Goal: Task Accomplishment & Management: Manage account settings

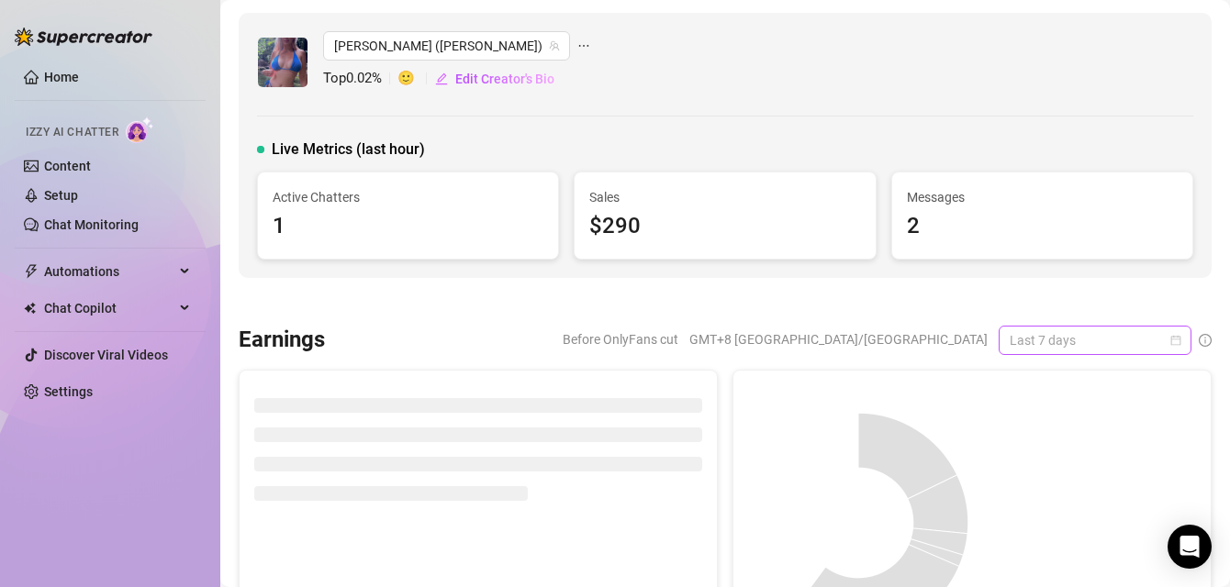
click at [1016, 347] on span "Last 7 days" at bounding box center [1095, 341] width 171 height 28
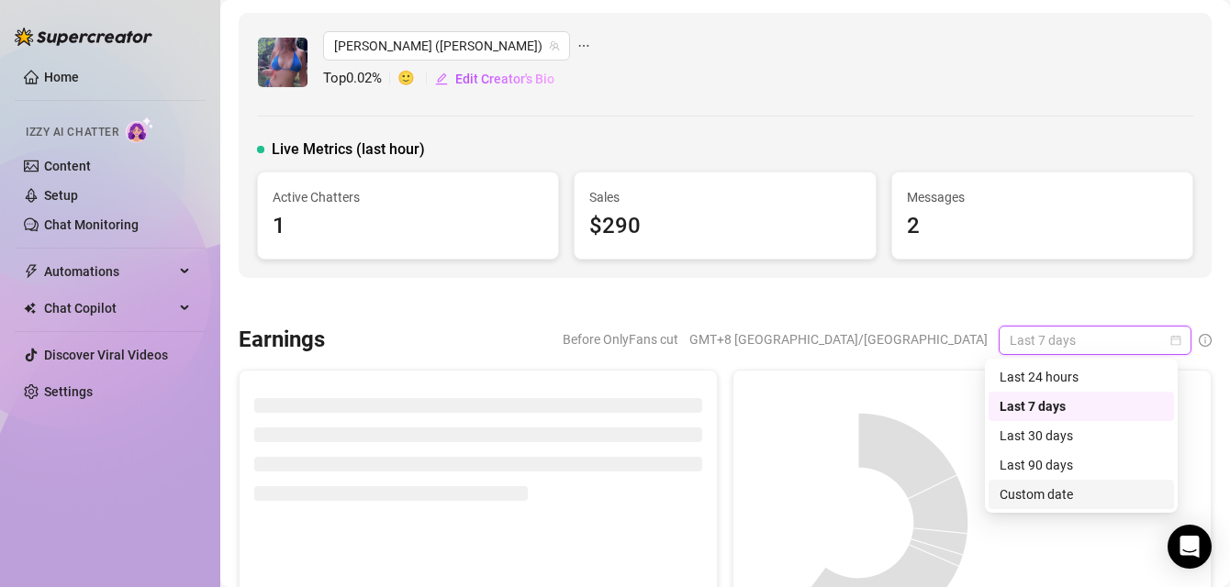
click at [1044, 500] on div "Custom date" at bounding box center [1081, 495] width 163 height 20
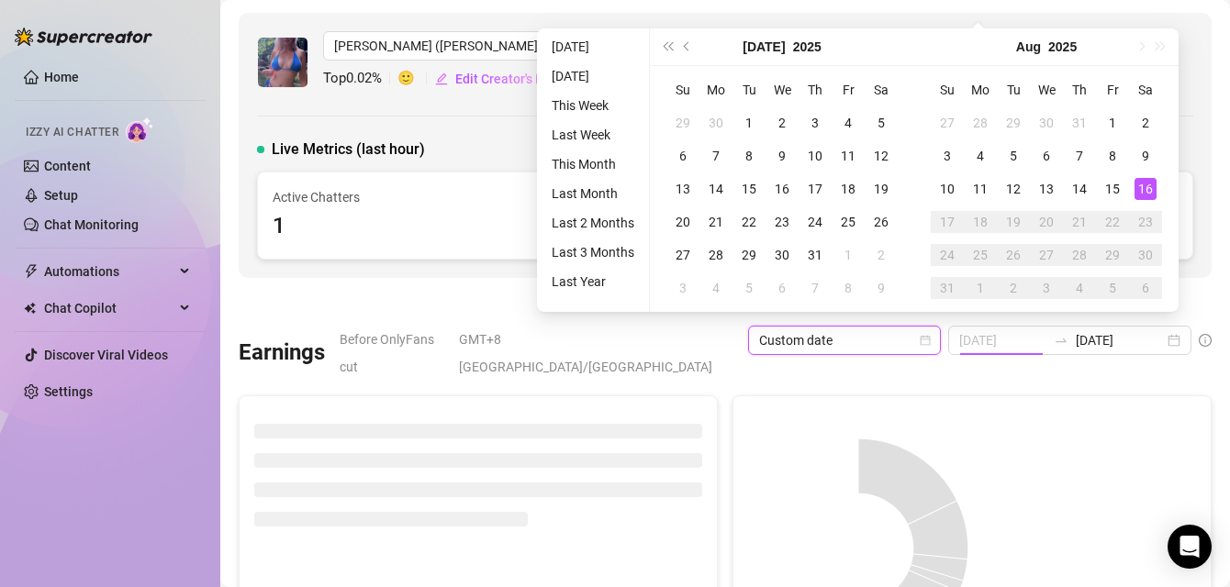
click at [1150, 186] on div "16" at bounding box center [1145, 189] width 22 height 22
type input "[DATE]"
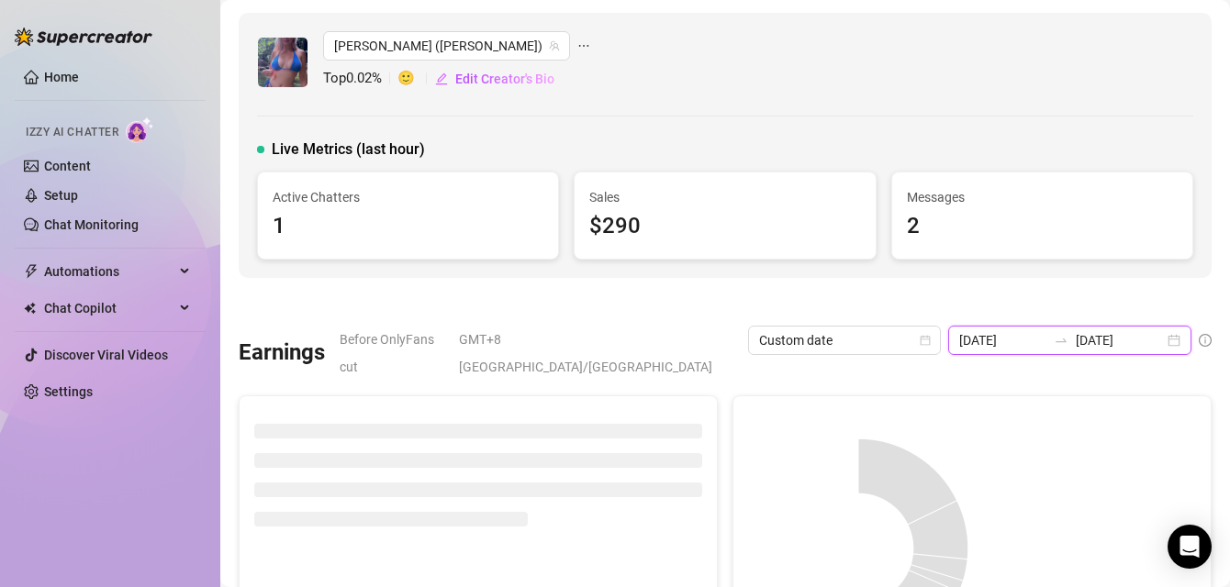
click at [1097, 338] on input "[DATE]" at bounding box center [1120, 340] width 88 height 20
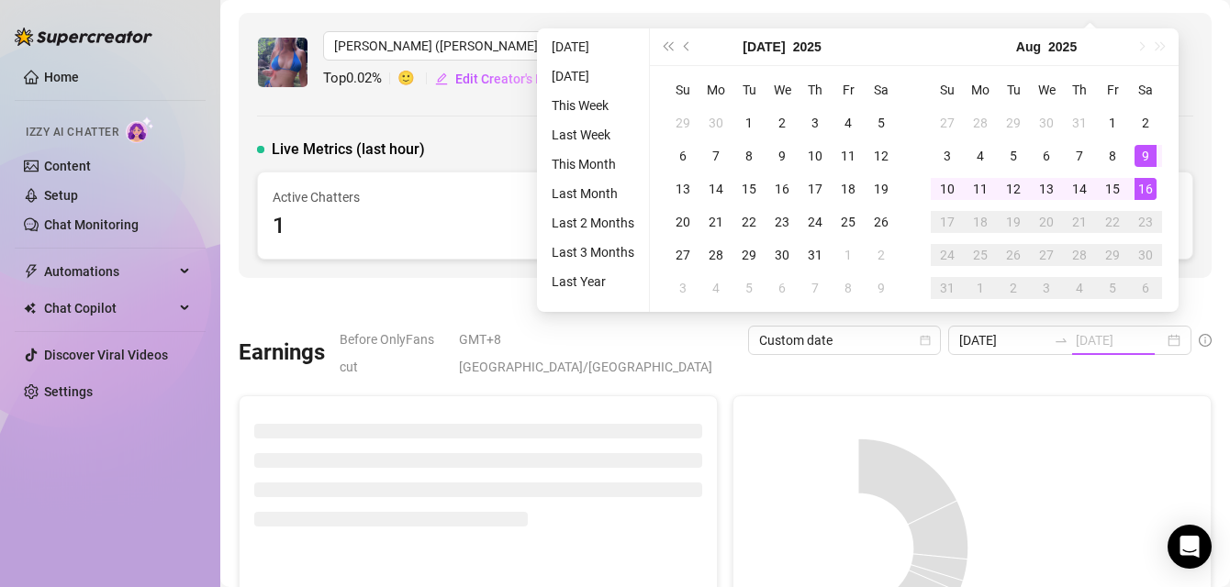
click at [1138, 194] on div "16" at bounding box center [1145, 189] width 22 height 22
click at [1140, 190] on div "16" at bounding box center [1145, 189] width 22 height 22
type input "[DATE]"
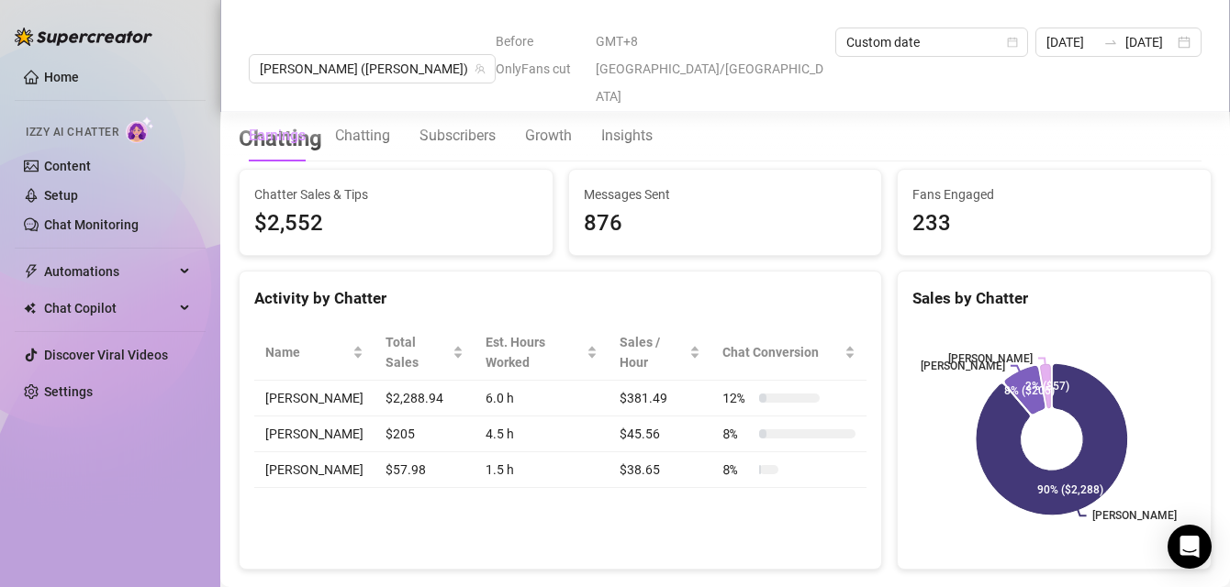
scroll to position [613, 0]
click at [79, 84] on link "Home" at bounding box center [61, 77] width 35 height 15
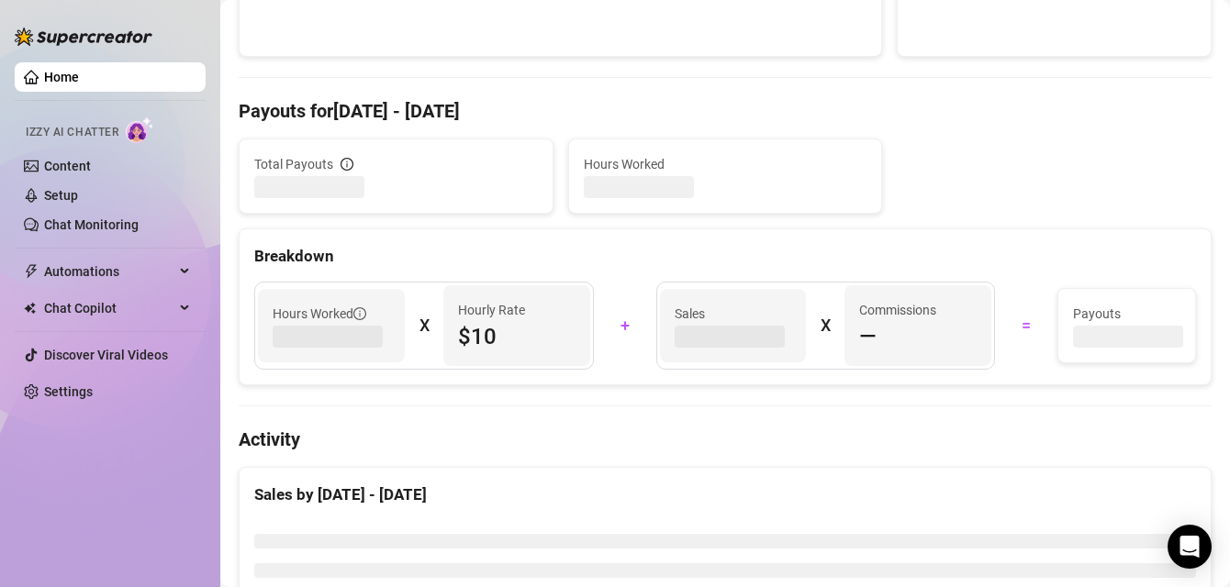
click at [79, 82] on link "Home" at bounding box center [61, 77] width 35 height 15
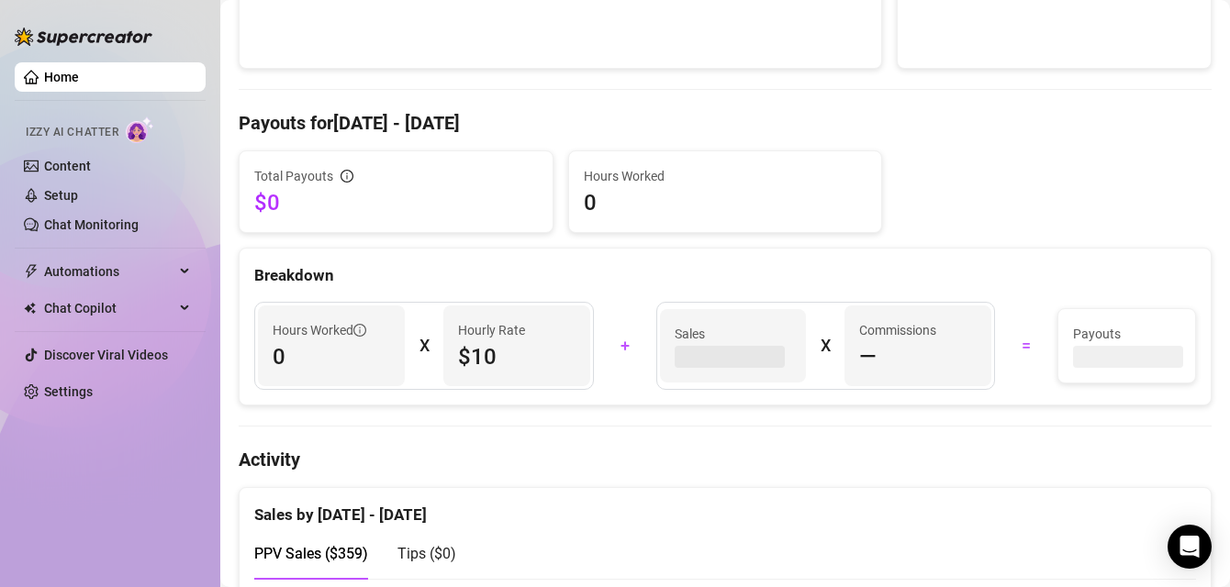
click at [79, 82] on link "Home" at bounding box center [61, 77] width 35 height 15
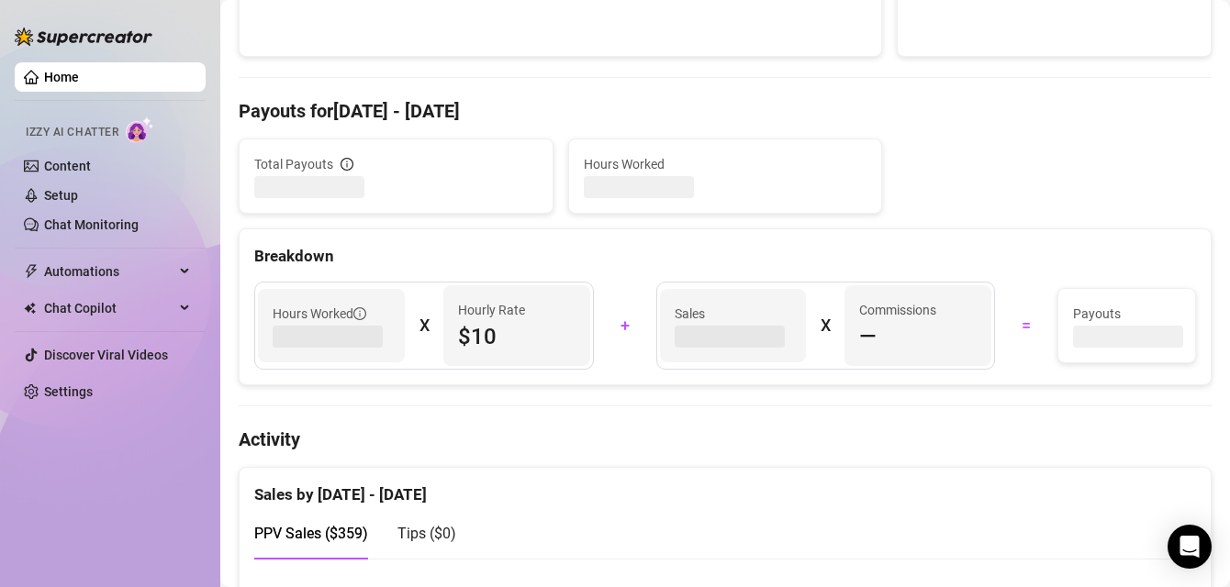
click at [79, 82] on link "Home" at bounding box center [61, 77] width 35 height 15
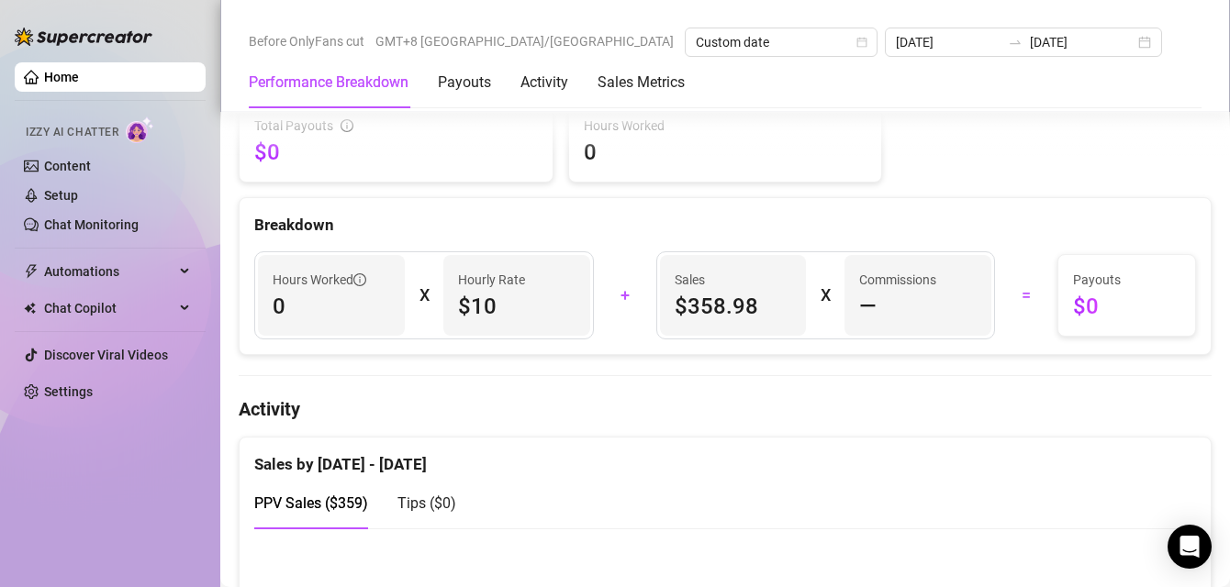
scroll to position [833, 0]
